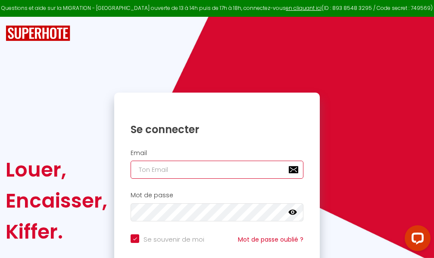
click at [226, 170] on input "email" at bounding box center [217, 170] width 173 height 18
type input "m"
checkbox input "true"
type input "ma"
checkbox input "true"
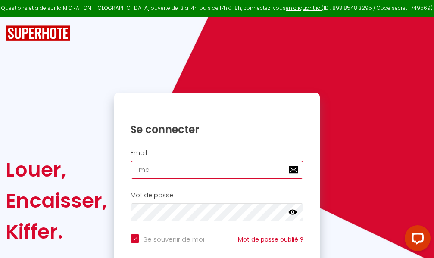
type input "mar"
checkbox input "true"
type input "marc"
checkbox input "true"
type input "marcd"
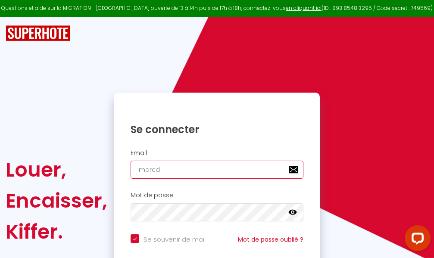
checkbox input "true"
type input "marcdp"
checkbox input "true"
type input "marcdpo"
checkbox input "true"
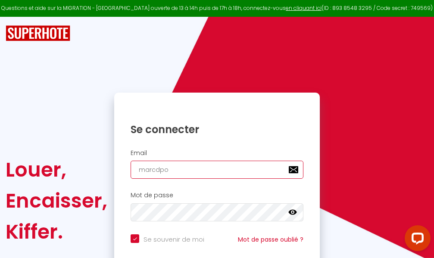
type input "marcdpoz"
checkbox input "true"
type input "marcdpoz."
checkbox input "true"
type input "marcdpoz.l"
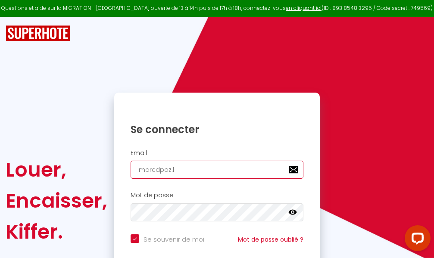
checkbox input "true"
type input "marcdpoz.lo"
checkbox input "true"
type input "marcdpoz.loc"
checkbox input "true"
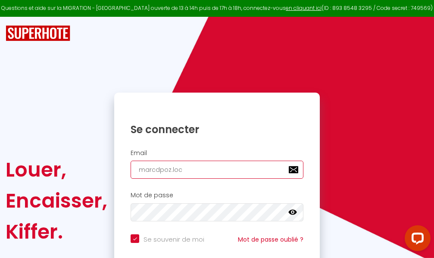
type input "marcdpoz.loca"
checkbox input "true"
type input "marcdpoz.locat"
checkbox input "true"
type input "marcdpoz.locati"
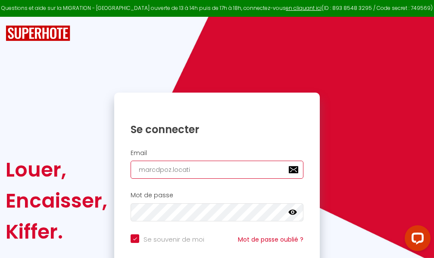
checkbox input "true"
type input "marcdpoz.locatio"
checkbox input "true"
type input "marcdpoz.location"
checkbox input "true"
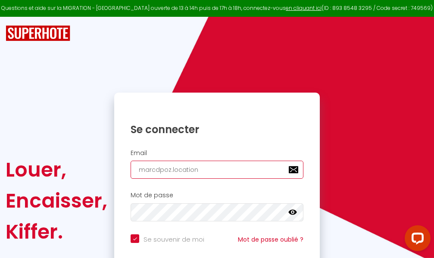
type input "marcdpoz.location@"
checkbox input "true"
type input "marcdpoz.location@g"
checkbox input "true"
type input "marcdpoz.location@gm"
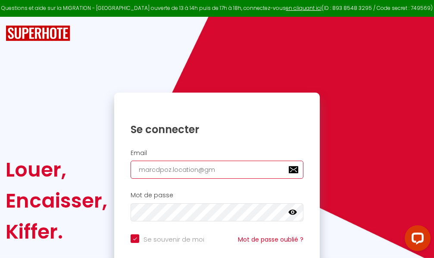
checkbox input "true"
type input "marcdpoz.location@gma"
checkbox input "true"
type input "marcdpoz.location@gmai"
checkbox input "true"
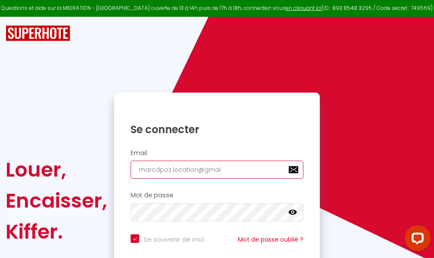
type input "[EMAIL_ADDRESS]"
checkbox input "true"
type input "[EMAIL_ADDRESS]."
checkbox input "true"
type input "marcdpoz.location@gmail.c"
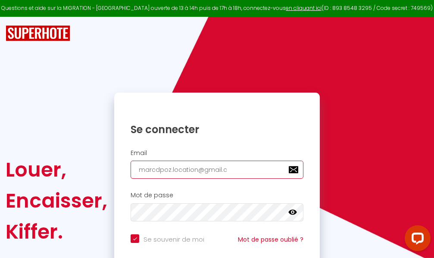
checkbox input "true"
type input "[EMAIL_ADDRESS][DOMAIN_NAME]"
checkbox input "true"
type input "[EMAIL_ADDRESS][DOMAIN_NAME]"
checkbox input "true"
